Goal: Browse casually: Explore the website without a specific task or goal

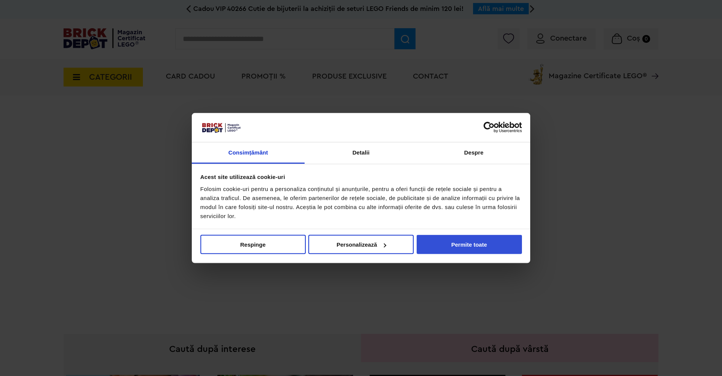
click at [450, 240] on button "Permite toate" at bounding box center [469, 244] width 105 height 19
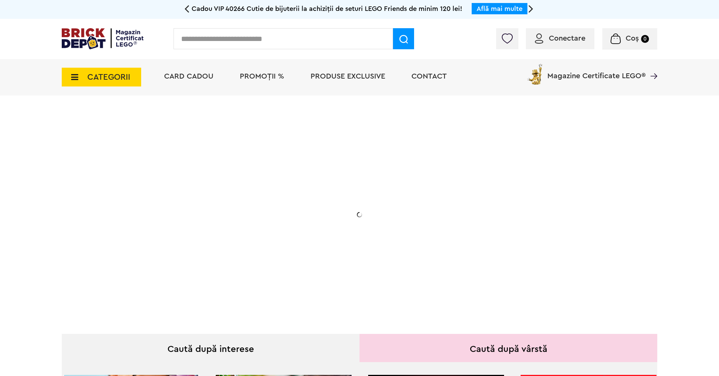
click at [93, 77] on span "CATEGORII" at bounding box center [108, 77] width 43 height 8
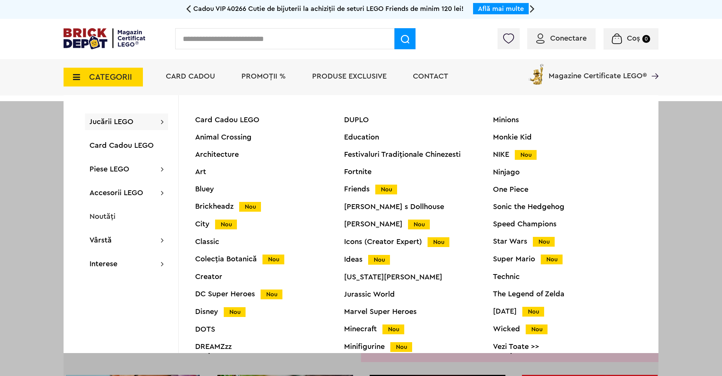
click at [135, 123] on div "Jucării LEGO Card Cadou LEGO Animal Crossing Architecture Art Bluey Brickheadz …" at bounding box center [126, 122] width 83 height 17
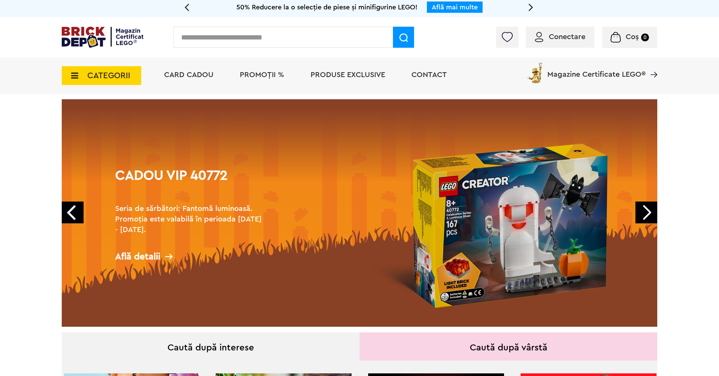
scroll to position [13, 0]
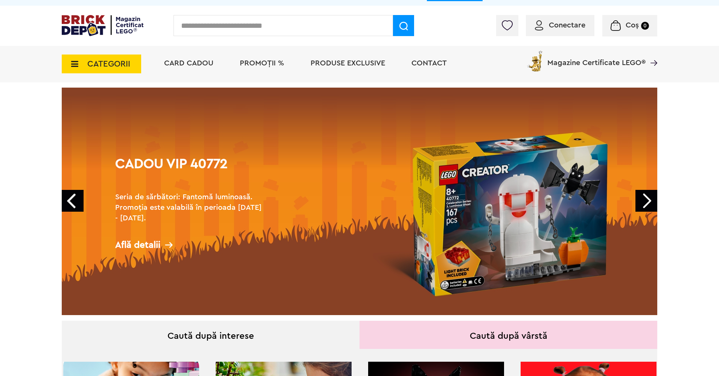
click at [642, 202] on link "Next" at bounding box center [646, 201] width 22 height 22
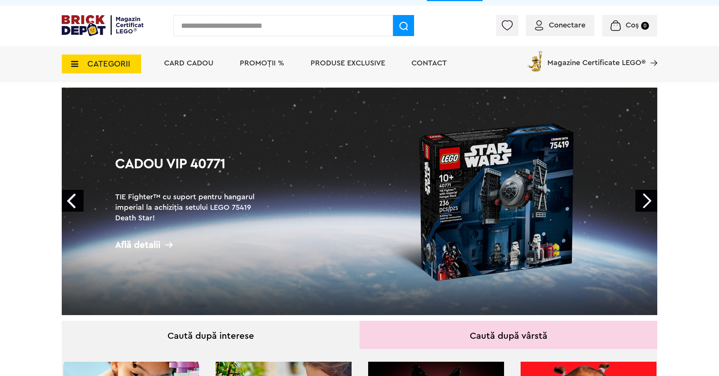
click at [642, 202] on link "Next" at bounding box center [646, 201] width 22 height 22
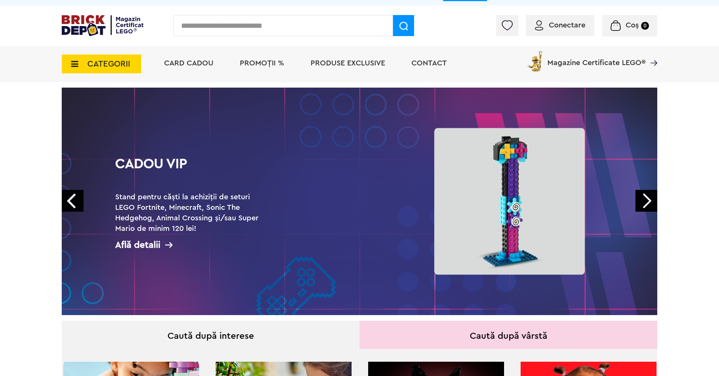
click at [642, 202] on link "Next" at bounding box center [646, 201] width 22 height 22
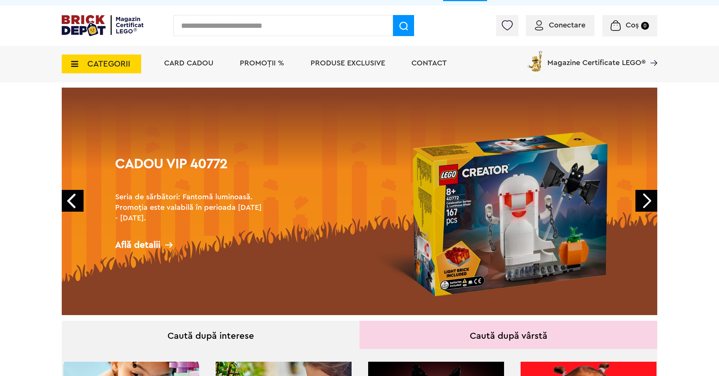
click at [642, 202] on link "Next" at bounding box center [646, 201] width 22 height 22
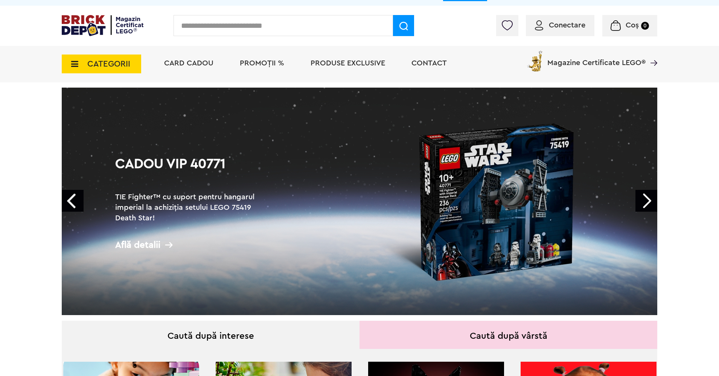
click at [642, 202] on link "Next" at bounding box center [646, 201] width 22 height 22
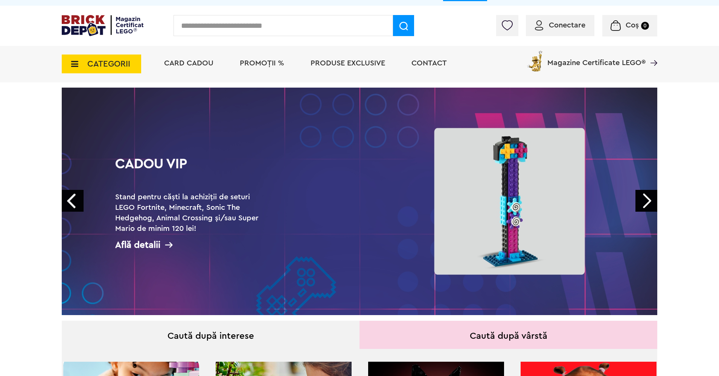
click at [642, 202] on link "Next" at bounding box center [646, 201] width 22 height 22
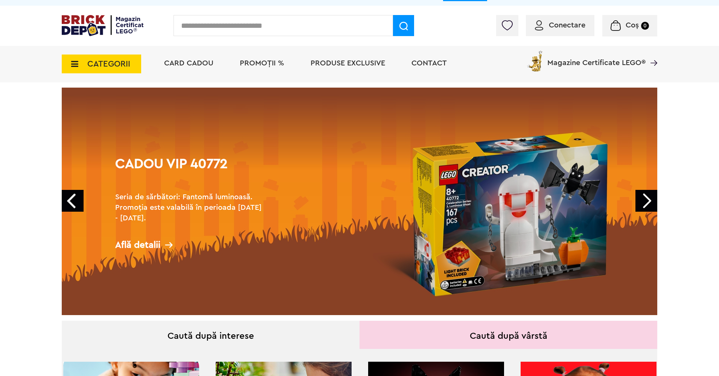
click at [642, 202] on link "Next" at bounding box center [646, 201] width 22 height 22
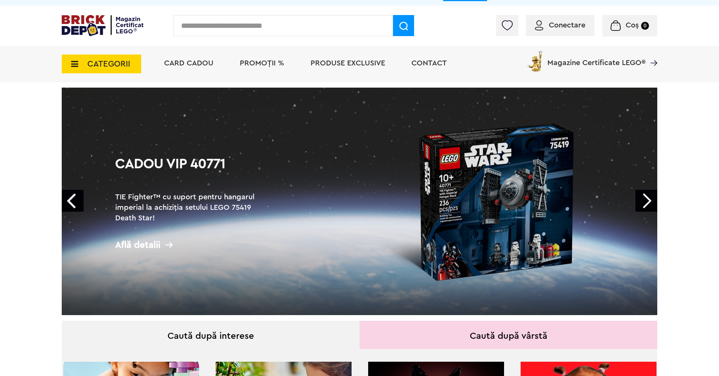
click at [642, 202] on link "Next" at bounding box center [646, 201] width 22 height 22
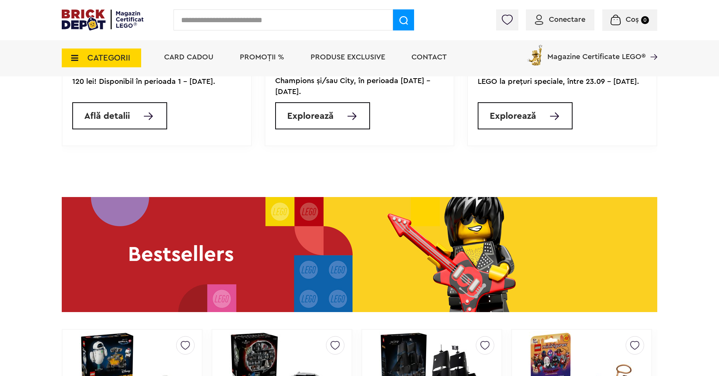
scroll to position [657, 0]
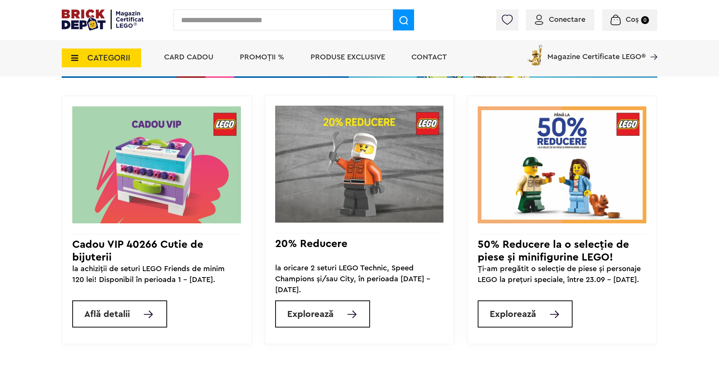
click at [530, 316] on span "Explorează" at bounding box center [512, 314] width 46 height 9
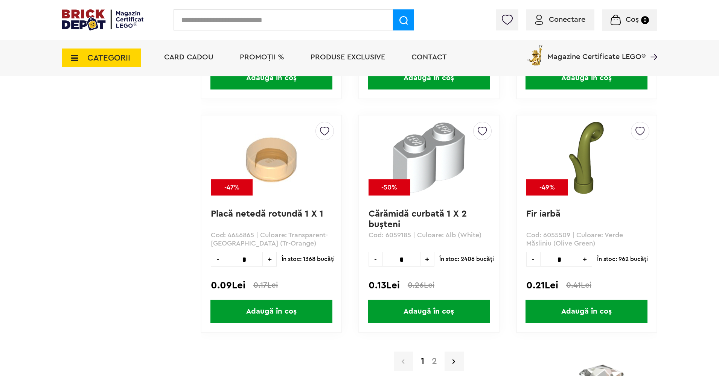
scroll to position [7245, 0]
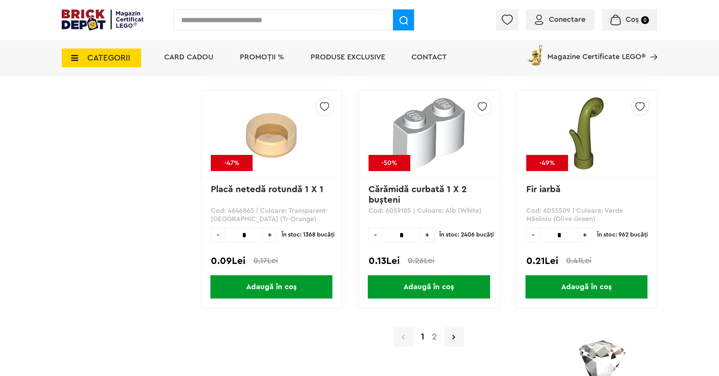
click at [438, 339] on link "2" at bounding box center [434, 337] width 13 height 9
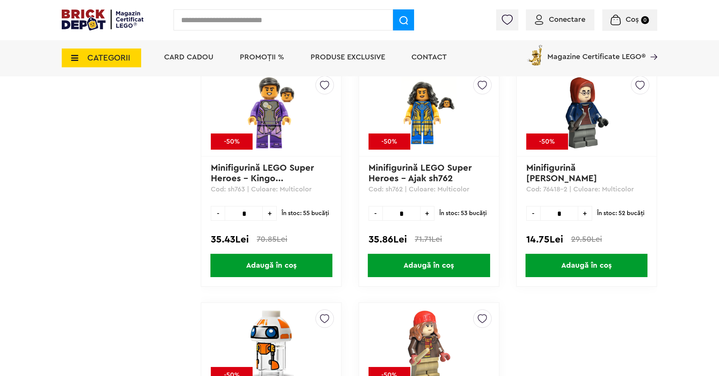
scroll to position [1235, 0]
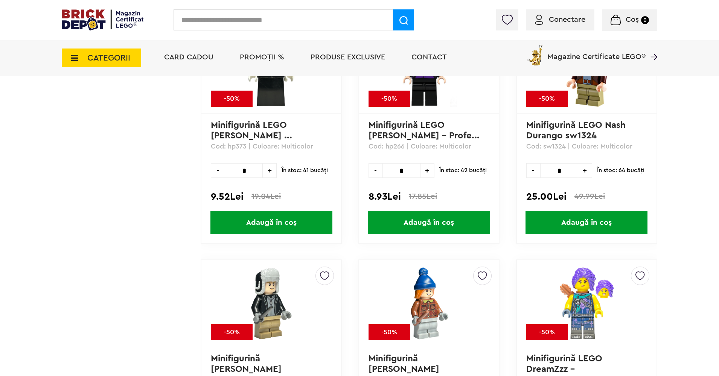
click at [94, 16] on img at bounding box center [103, 19] width 82 height 21
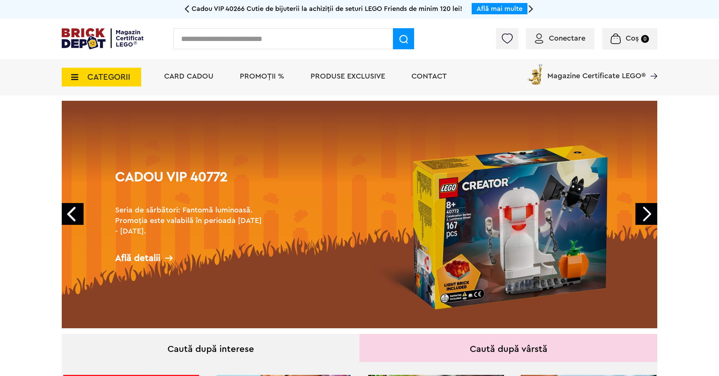
click at [264, 74] on span "PROMOȚII %" at bounding box center [262, 77] width 44 height 8
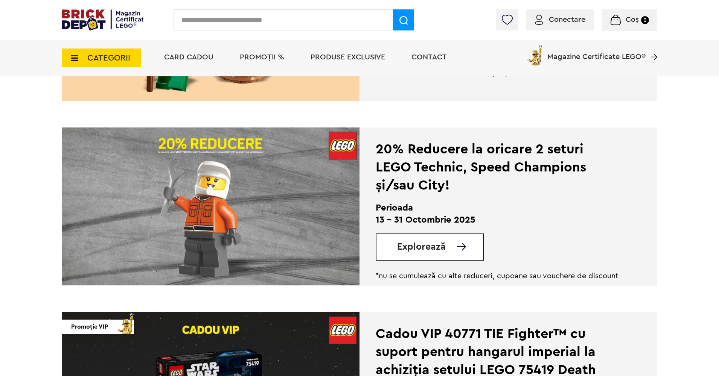
scroll to position [118, 0]
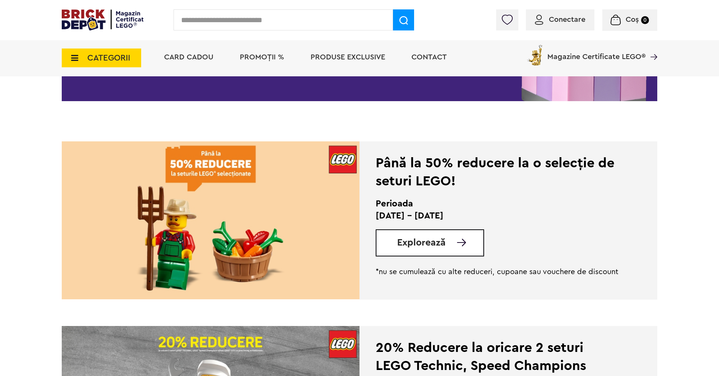
click at [429, 240] on span "Explorează" at bounding box center [421, 242] width 49 height 9
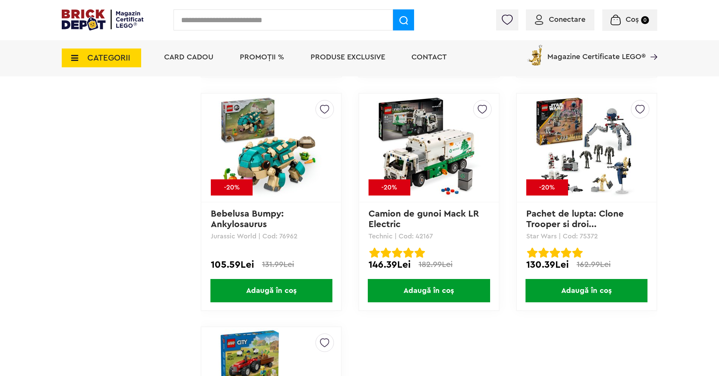
scroll to position [3404, 0]
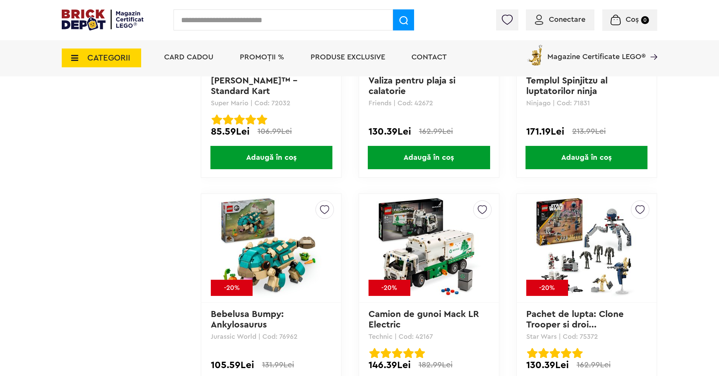
click at [266, 59] on span "PROMOȚII %" at bounding box center [262, 57] width 44 height 8
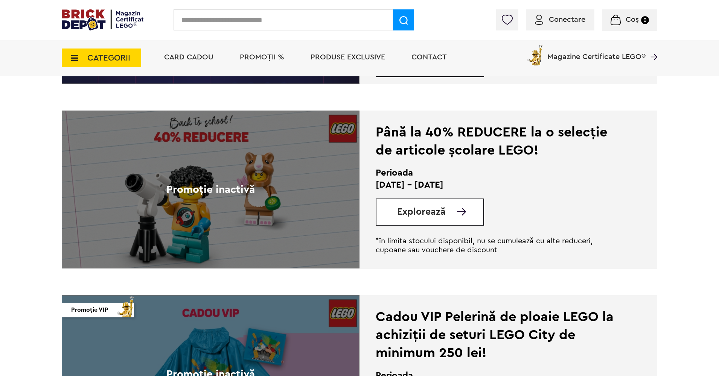
scroll to position [1704, 0]
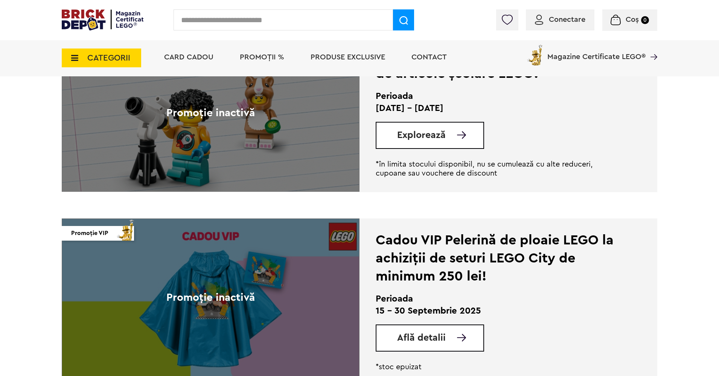
click at [86, 27] on img at bounding box center [103, 19] width 82 height 21
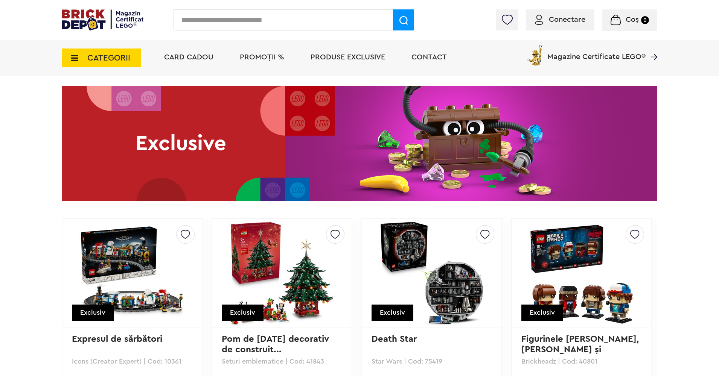
scroll to position [1477, 0]
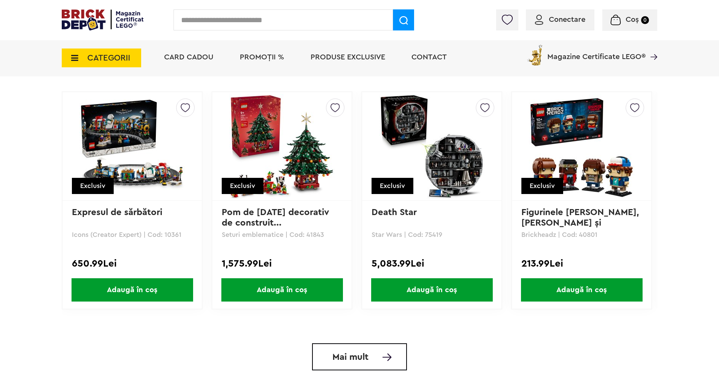
click at [297, 172] on img at bounding box center [281, 146] width 105 height 105
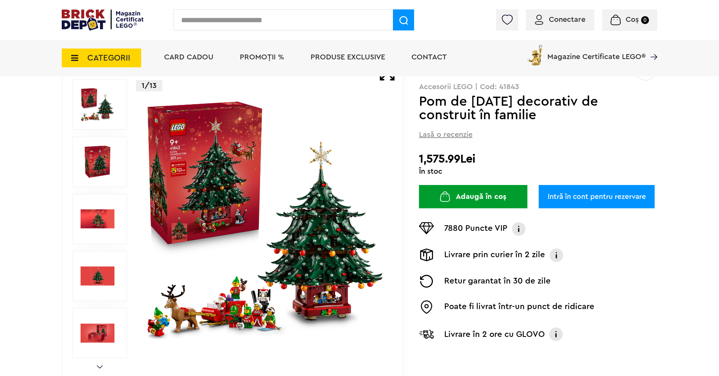
scroll to position [50, 0]
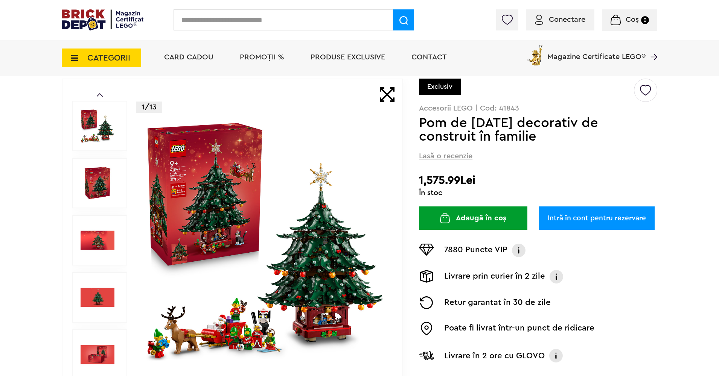
click at [200, 169] on img at bounding box center [265, 240] width 242 height 242
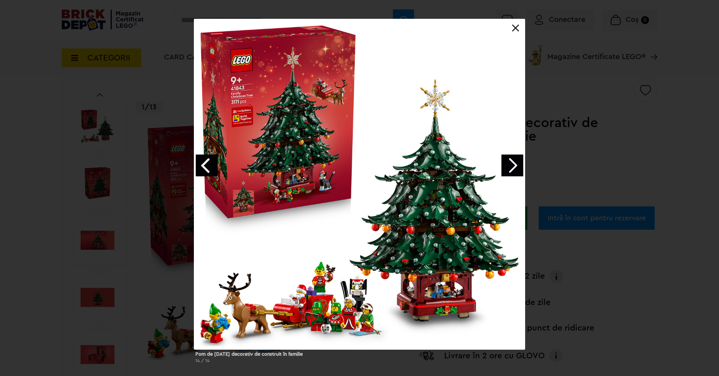
click at [507, 164] on link "Next image" at bounding box center [512, 166] width 22 height 22
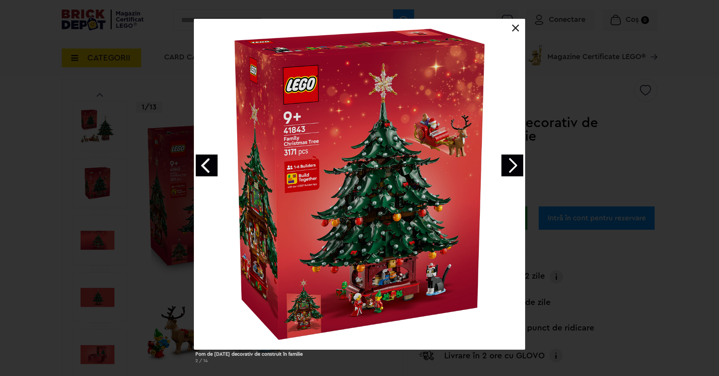
click at [515, 27] on link at bounding box center [516, 28] width 8 height 8
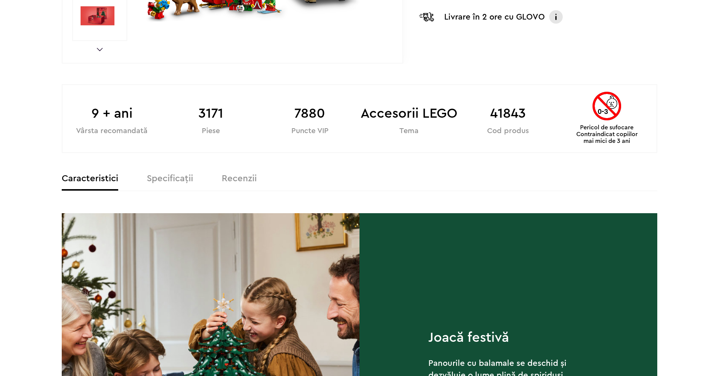
scroll to position [0, 0]
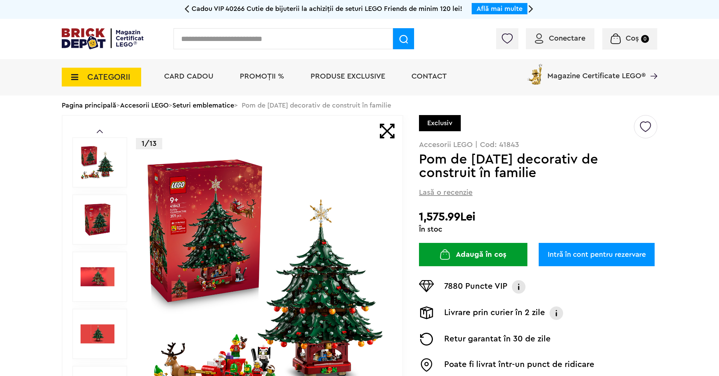
click at [194, 105] on link "Seturi emblematice" at bounding box center [203, 105] width 62 height 7
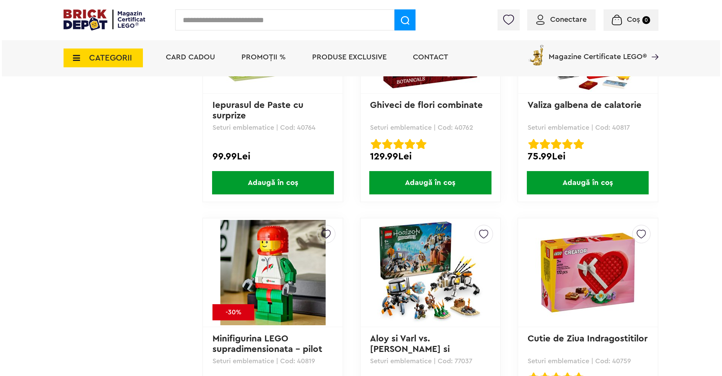
scroll to position [2161, 0]
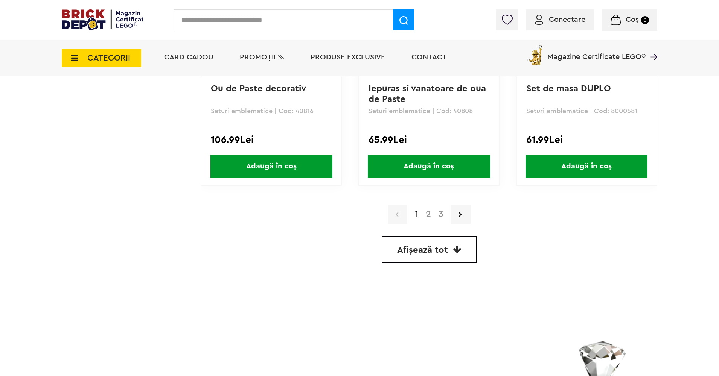
click at [111, 56] on span "CATEGORII" at bounding box center [108, 58] width 43 height 8
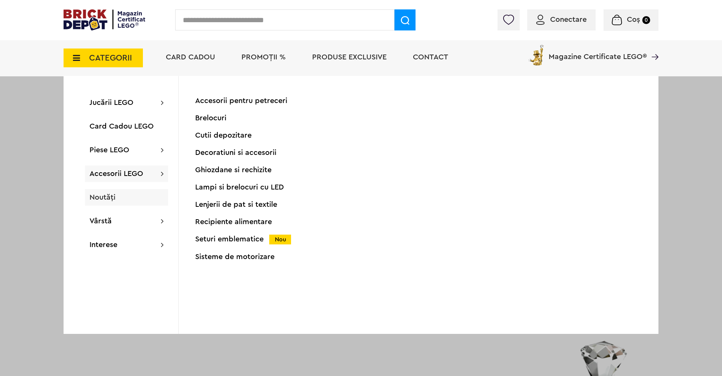
click at [131, 202] on div "Noutăți" at bounding box center [126, 197] width 83 height 17
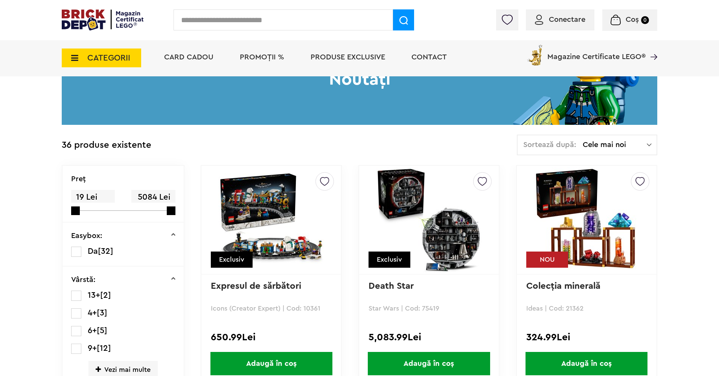
scroll to position [204, 0]
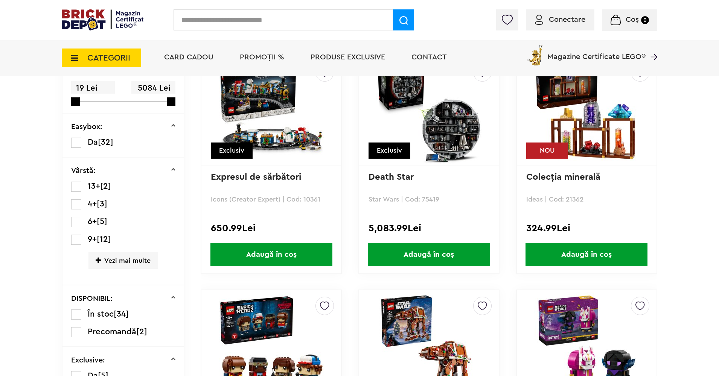
click at [421, 125] on img at bounding box center [428, 110] width 105 height 105
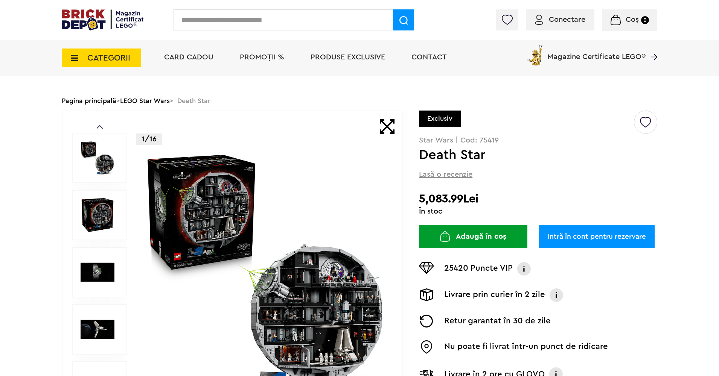
scroll to position [72, 0]
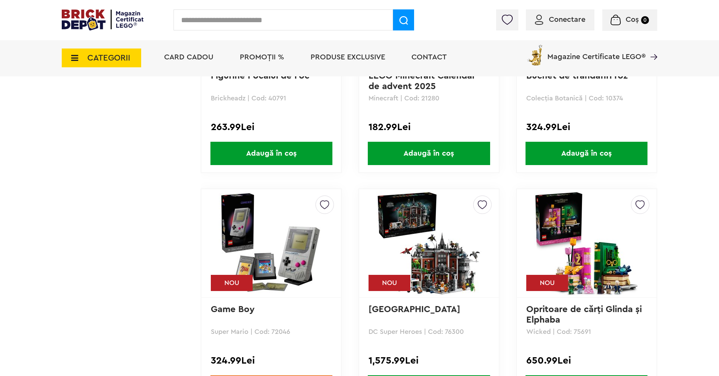
scroll to position [2252, 0]
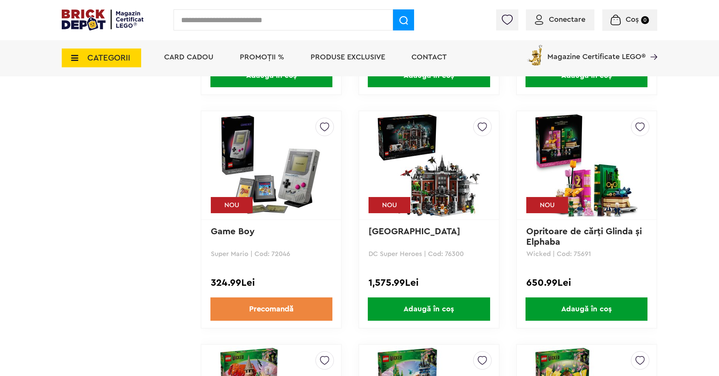
click at [257, 176] on img at bounding box center [271, 165] width 105 height 105
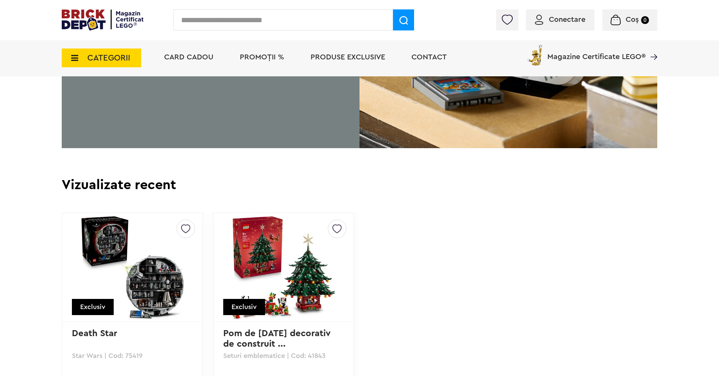
scroll to position [1835, 0]
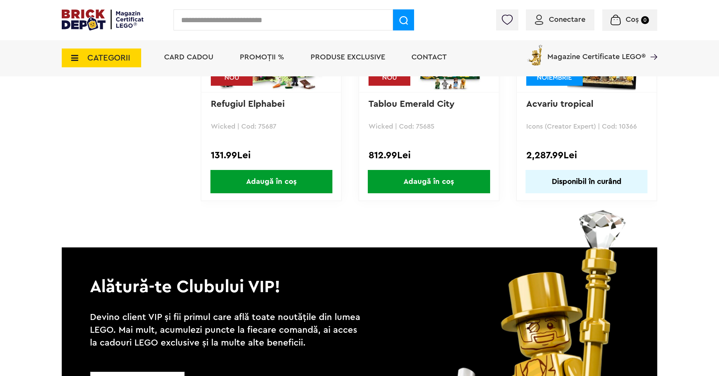
scroll to position [2748, 0]
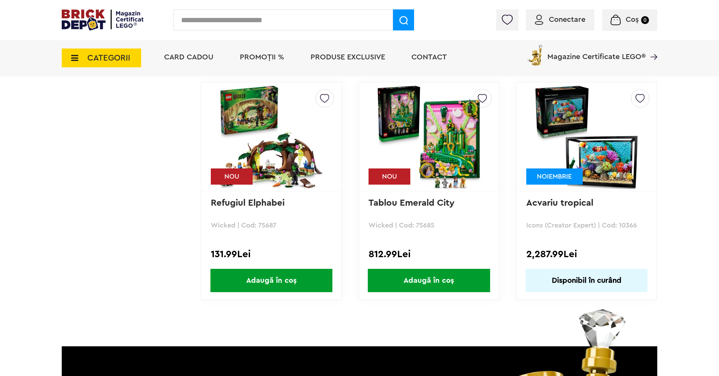
click at [596, 156] on img at bounding box center [585, 136] width 105 height 105
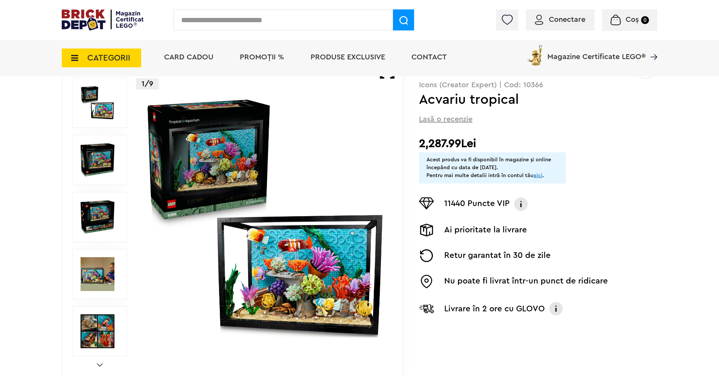
scroll to position [38, 0]
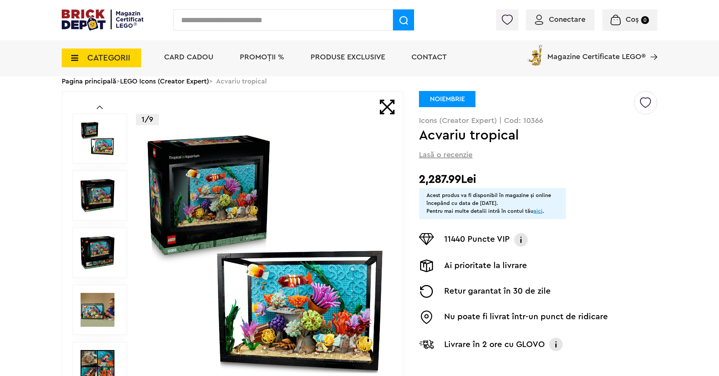
click at [102, 311] on img at bounding box center [98, 310] width 34 height 34
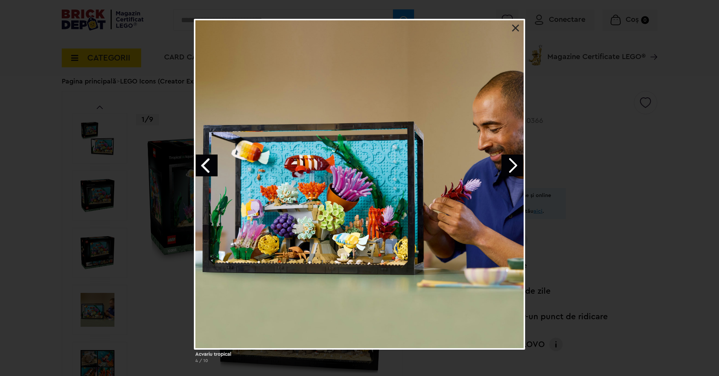
click at [512, 171] on link "Next image" at bounding box center [512, 166] width 22 height 22
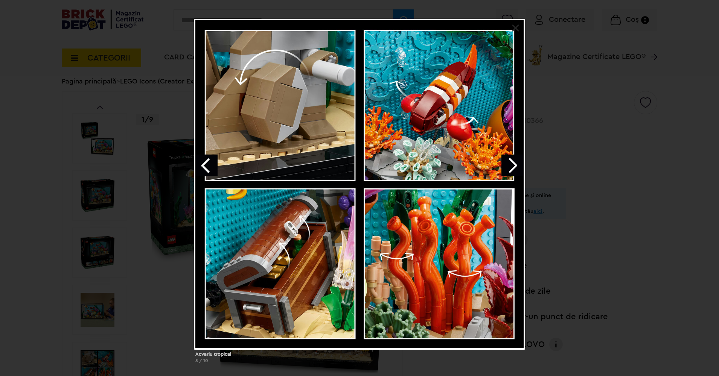
click at [510, 166] on link "Next image" at bounding box center [512, 166] width 22 height 22
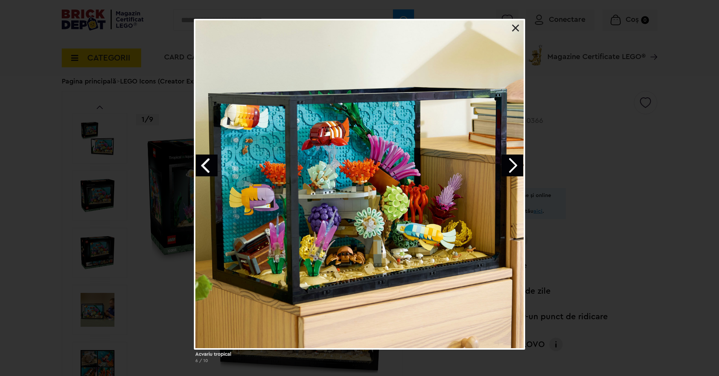
click at [511, 168] on link "Next image" at bounding box center [512, 166] width 22 height 22
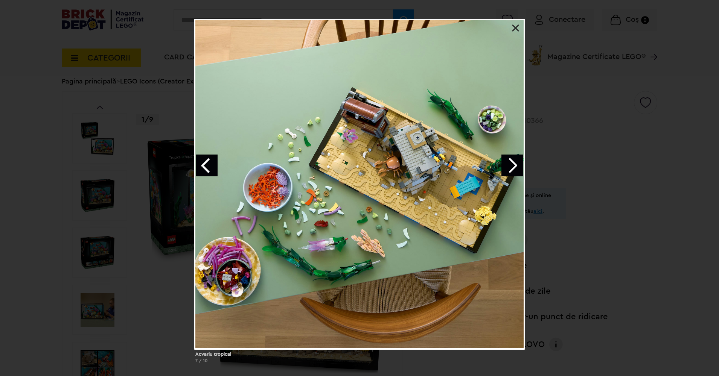
click at [512, 30] on link at bounding box center [516, 28] width 8 height 8
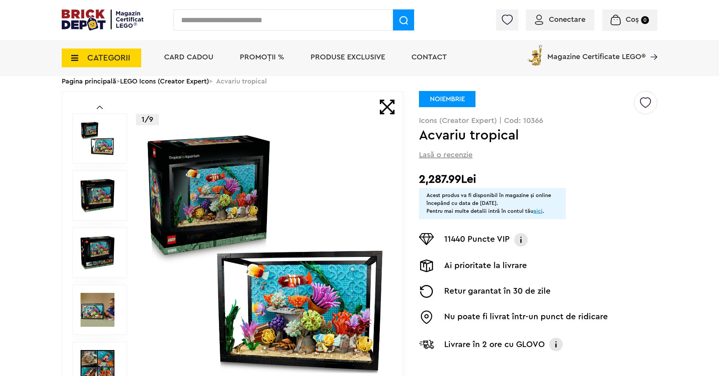
click at [100, 25] on img at bounding box center [103, 19] width 82 height 21
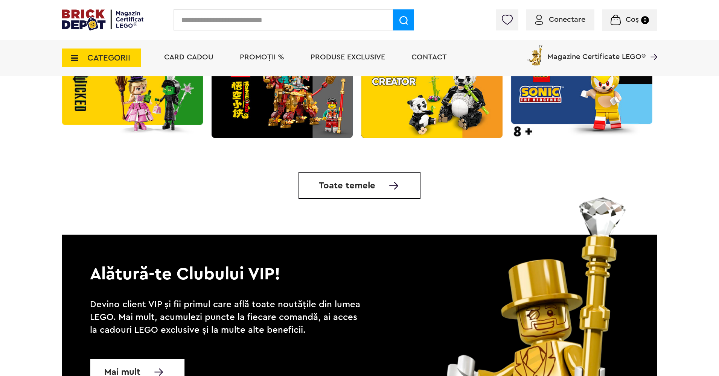
scroll to position [1983, 0]
